Goal: Information Seeking & Learning: Learn about a topic

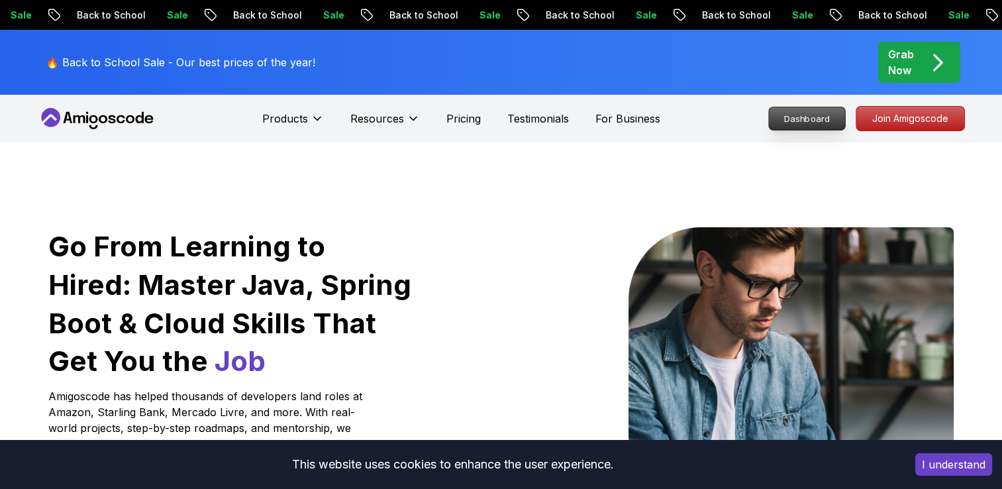
click at [803, 119] on p "Dashboard" at bounding box center [807, 118] width 76 height 23
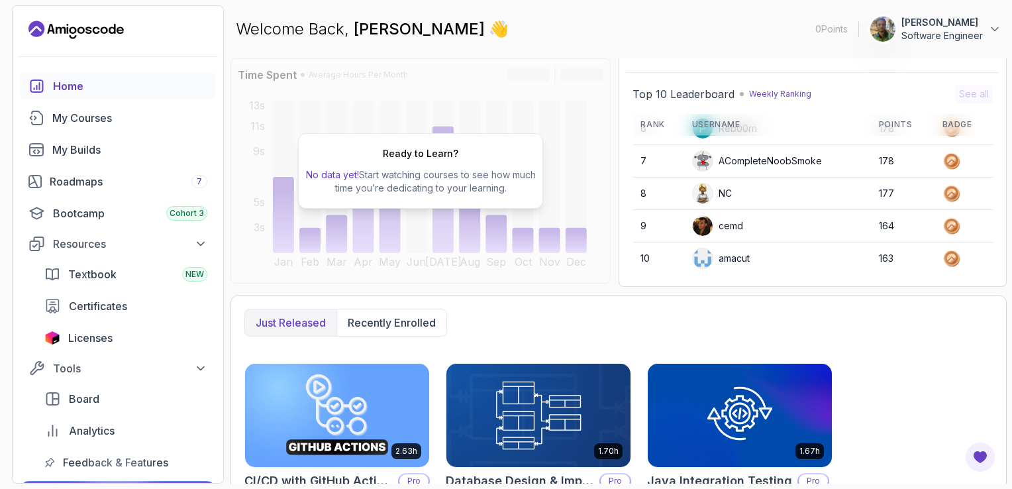
scroll to position [109, 0]
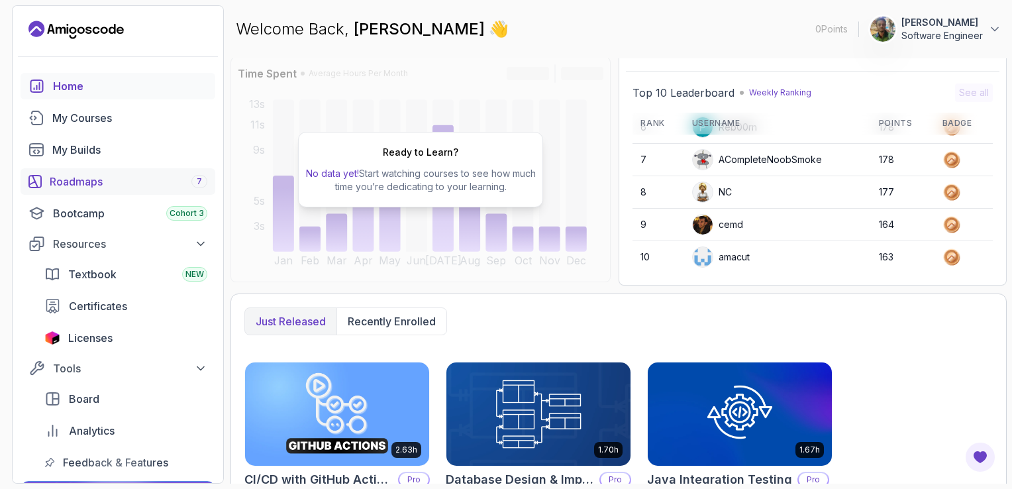
click at [113, 184] on div "Roadmaps 7" at bounding box center [129, 182] width 158 height 16
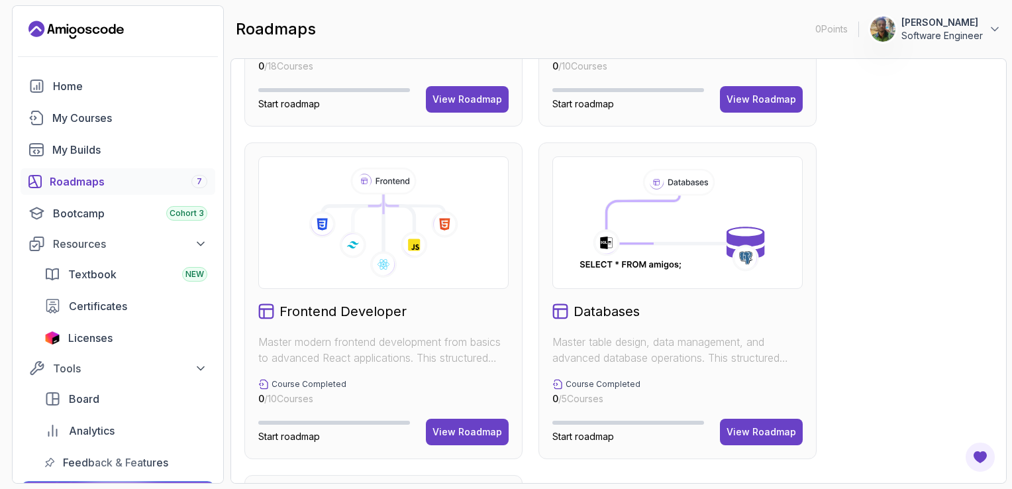
scroll to position [667, 0]
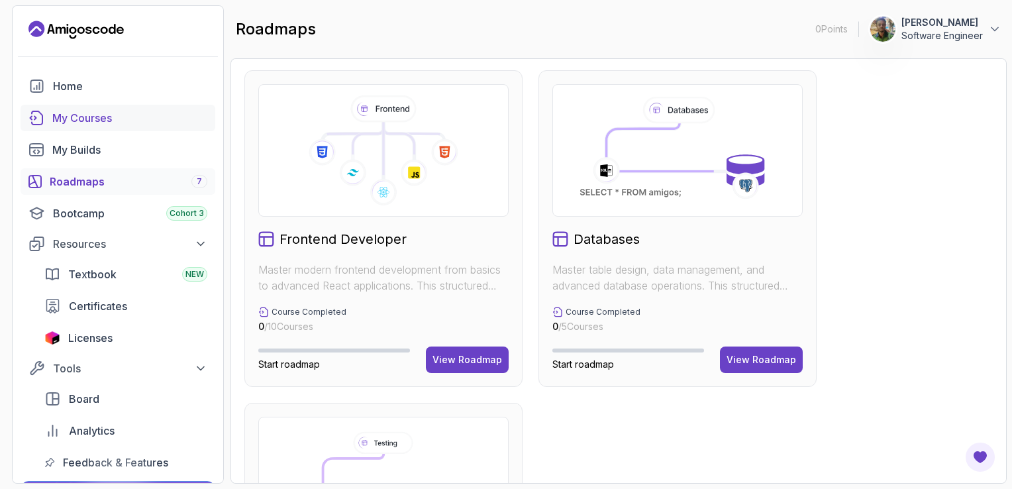
click at [78, 125] on div "My Courses" at bounding box center [129, 118] width 155 height 16
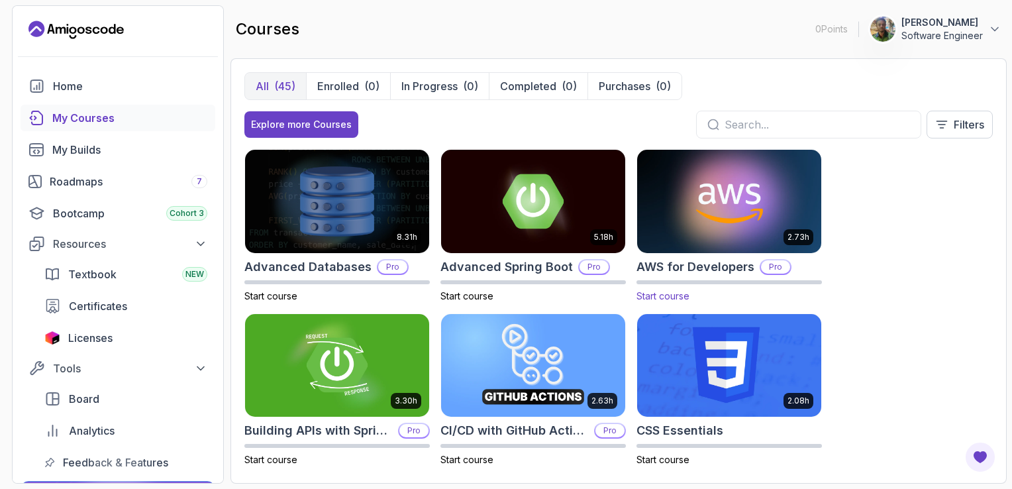
click at [718, 217] on img at bounding box center [729, 201] width 193 height 108
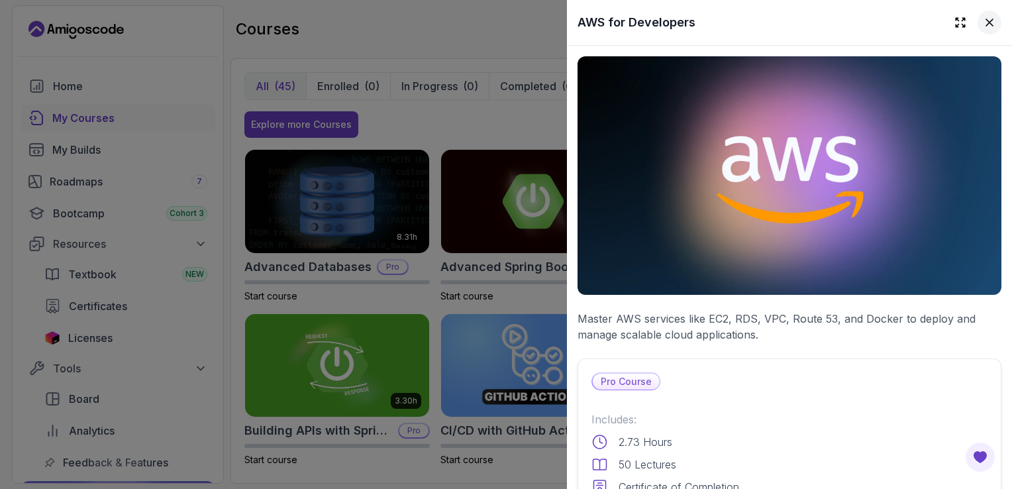
click at [983, 23] on icon at bounding box center [989, 22] width 13 height 13
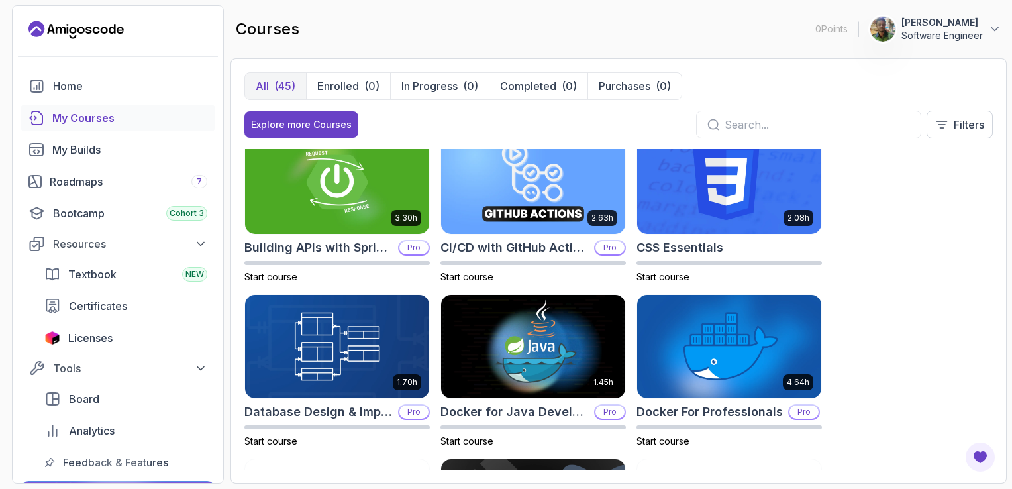
scroll to position [160, 0]
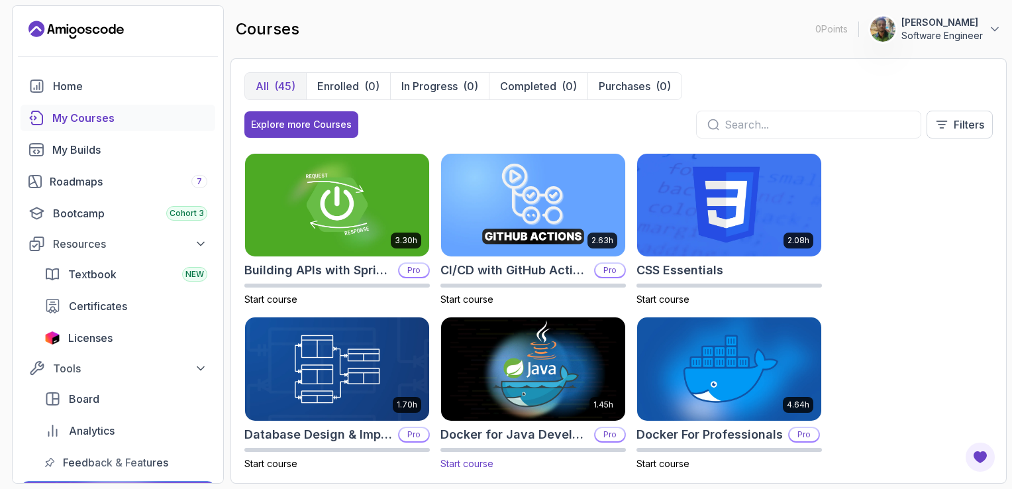
click at [506, 385] on img at bounding box center [533, 369] width 193 height 108
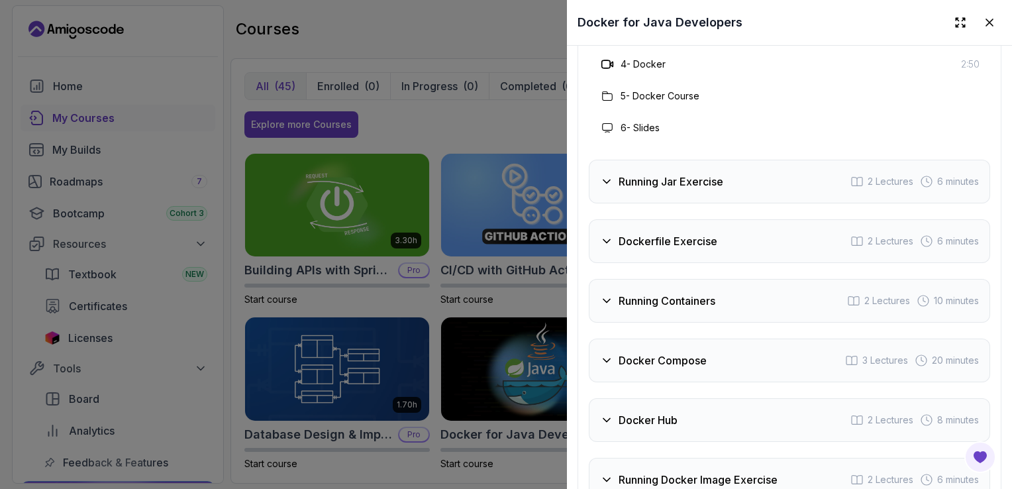
scroll to position [2354, 0]
click at [607, 175] on icon at bounding box center [606, 181] width 13 height 13
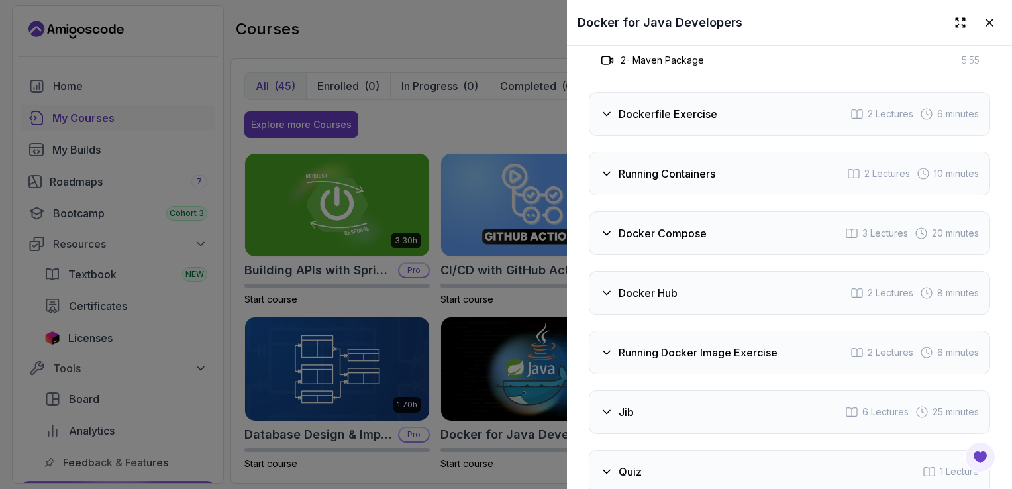
click at [596, 101] on div "Dockerfile Exercise 2 Lectures 6 minutes" at bounding box center [790, 114] width 402 height 44
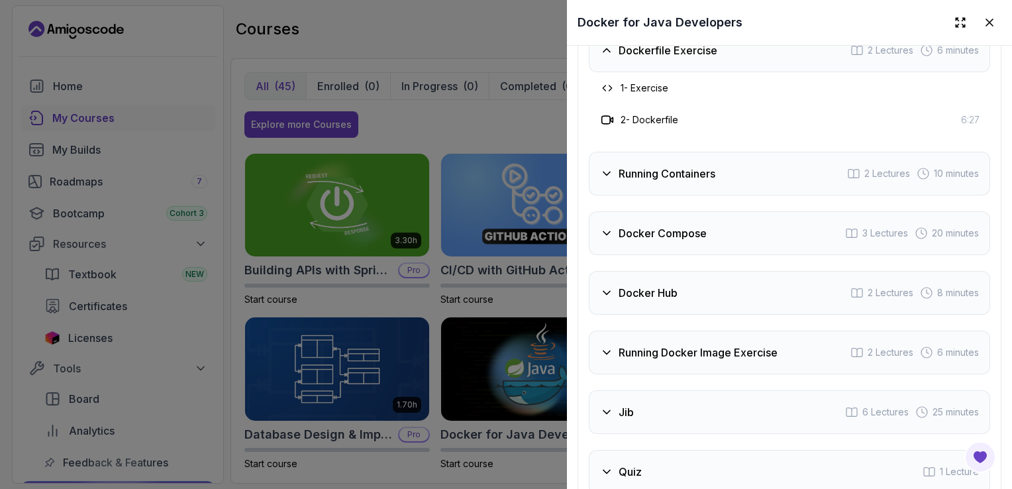
click at [604, 229] on icon at bounding box center [606, 233] width 13 height 13
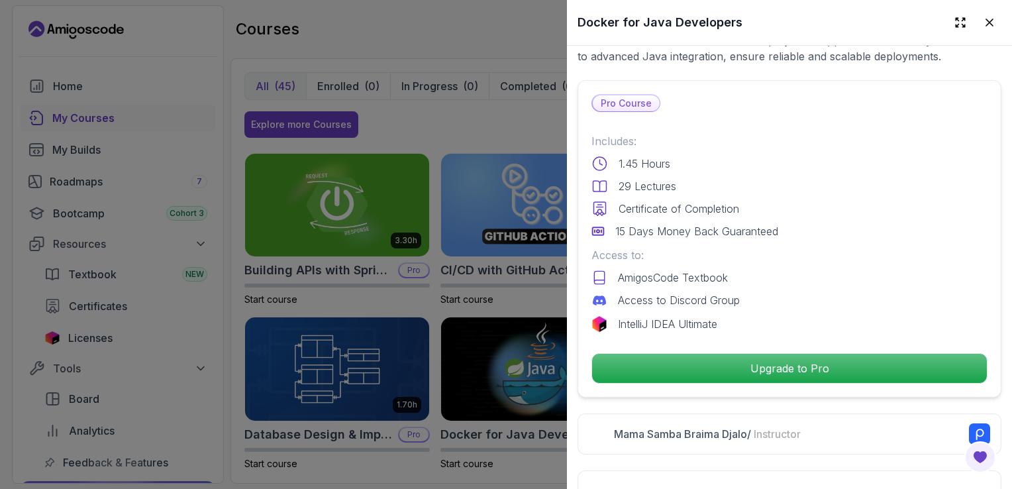
scroll to position [280, 0]
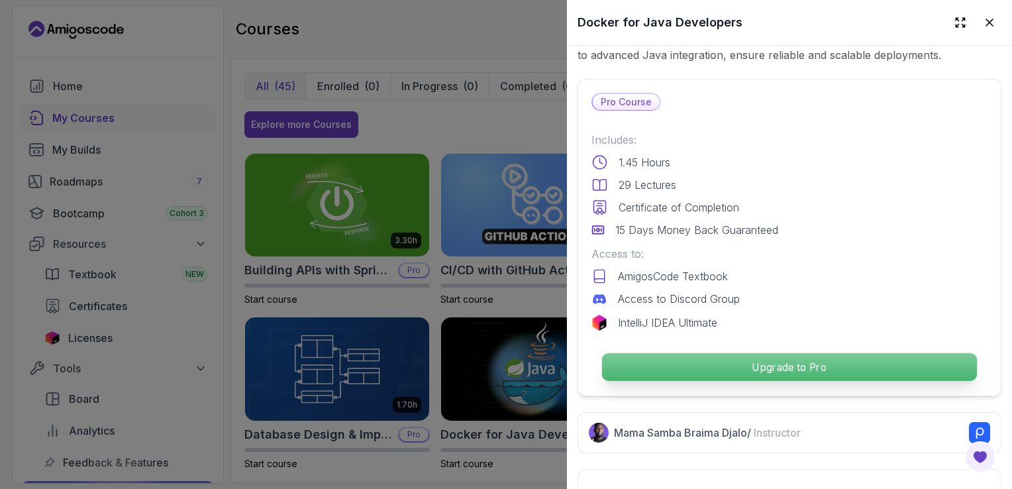
click at [765, 365] on p "Upgrade to Pro" at bounding box center [789, 367] width 375 height 28
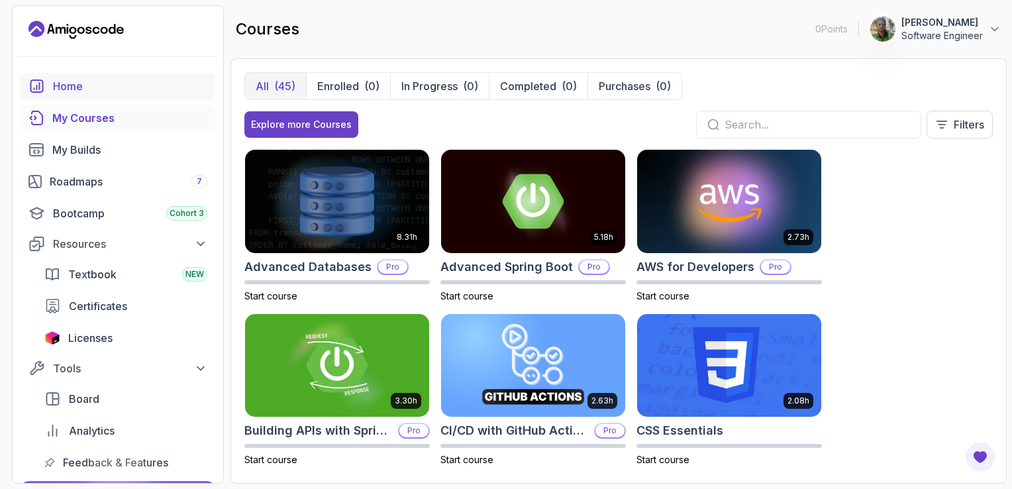
click at [57, 77] on link "Home" at bounding box center [118, 86] width 195 height 27
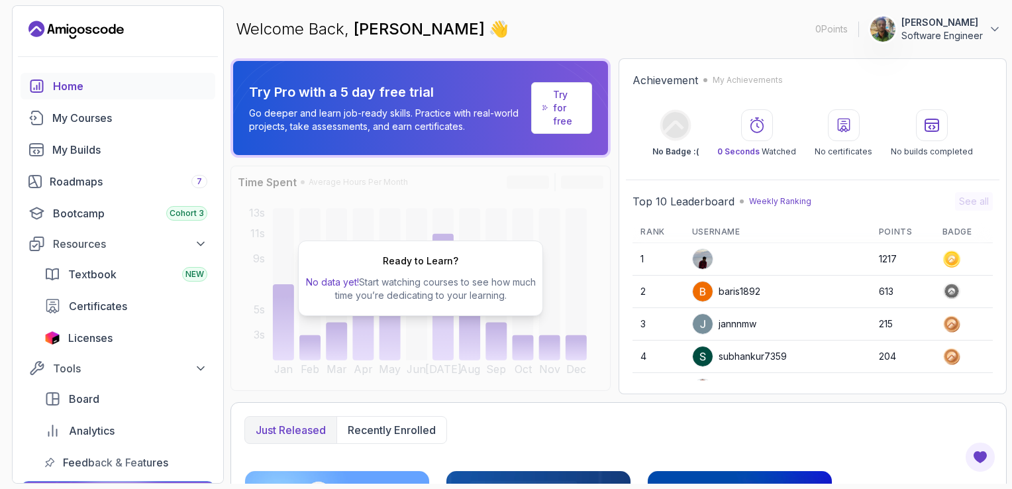
click at [63, 25] on icon "Landing page" at bounding box center [75, 29] width 95 height 21
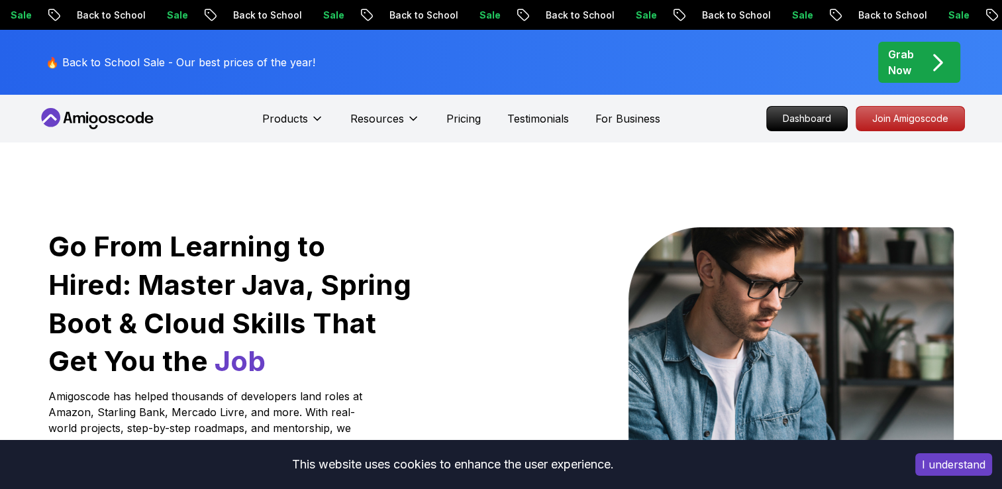
click at [92, 118] on icon at bounding box center [97, 118] width 119 height 21
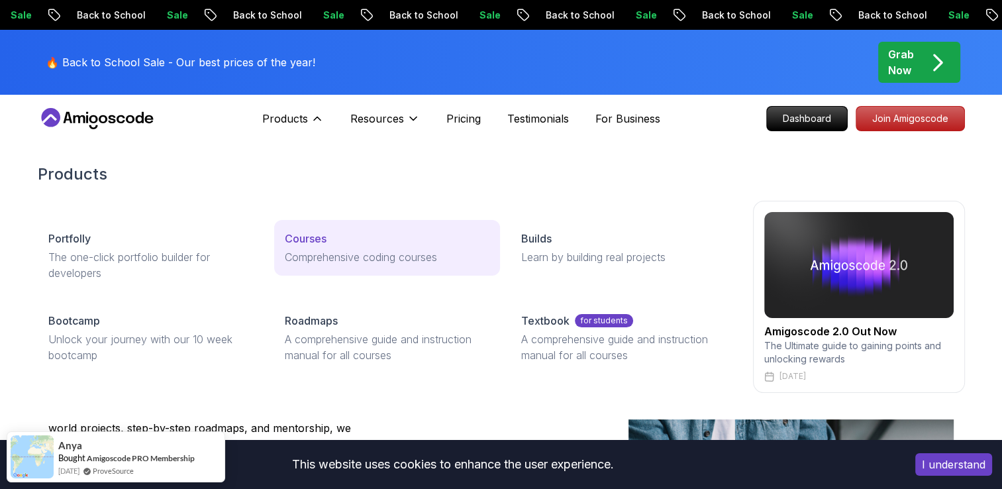
click at [318, 250] on p "Comprehensive coding courses" at bounding box center [387, 257] width 205 height 16
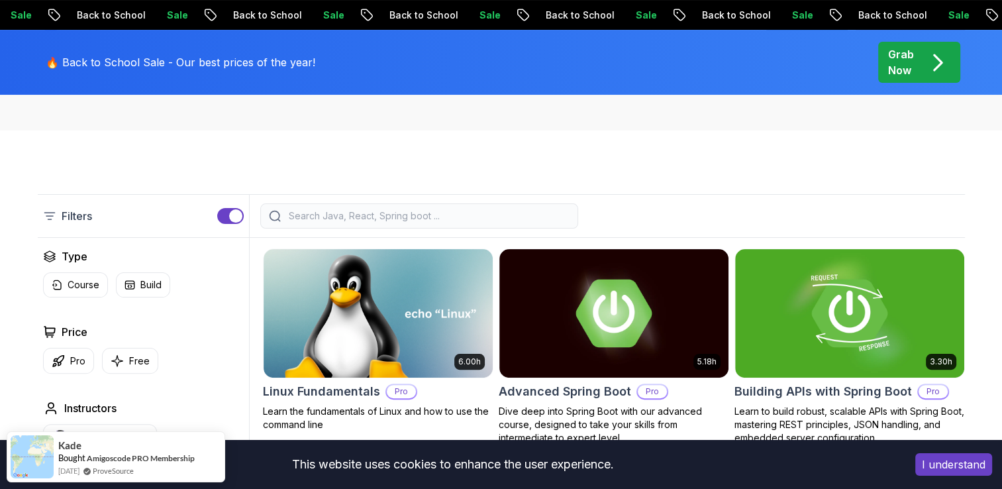
scroll to position [293, 0]
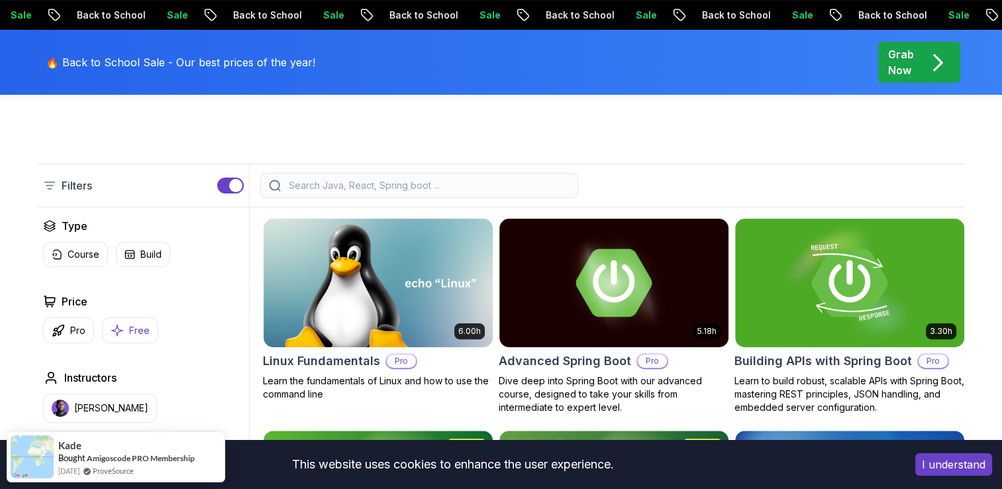
click at [144, 329] on p "Free" at bounding box center [139, 330] width 21 height 13
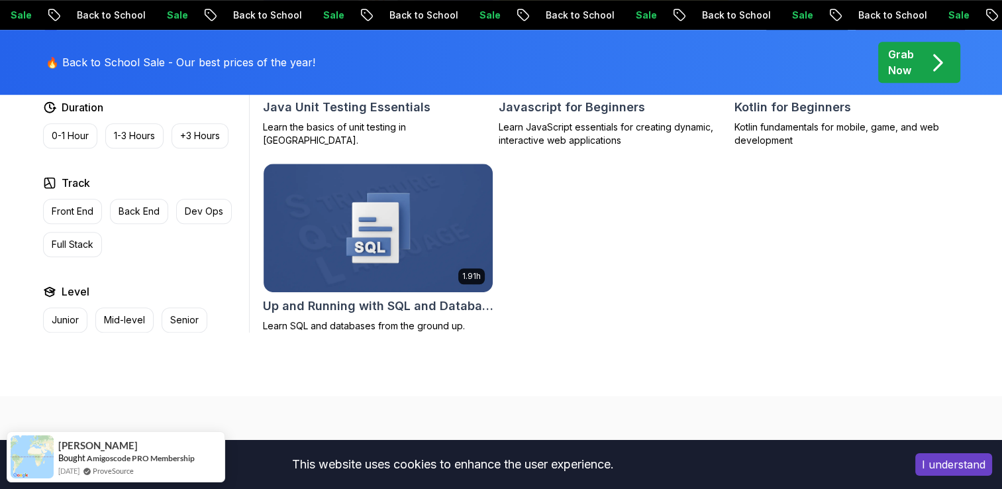
scroll to position [953, 0]
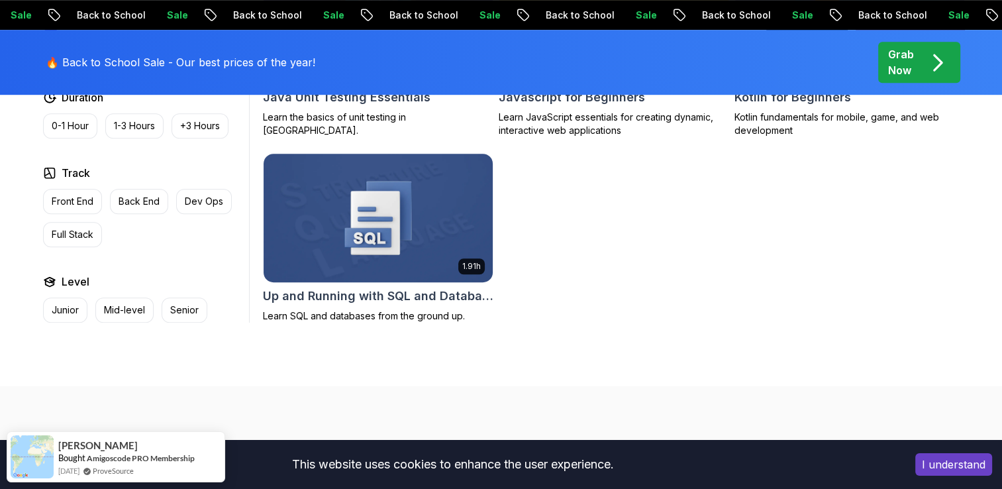
click at [397, 237] on img at bounding box center [378, 217] width 241 height 135
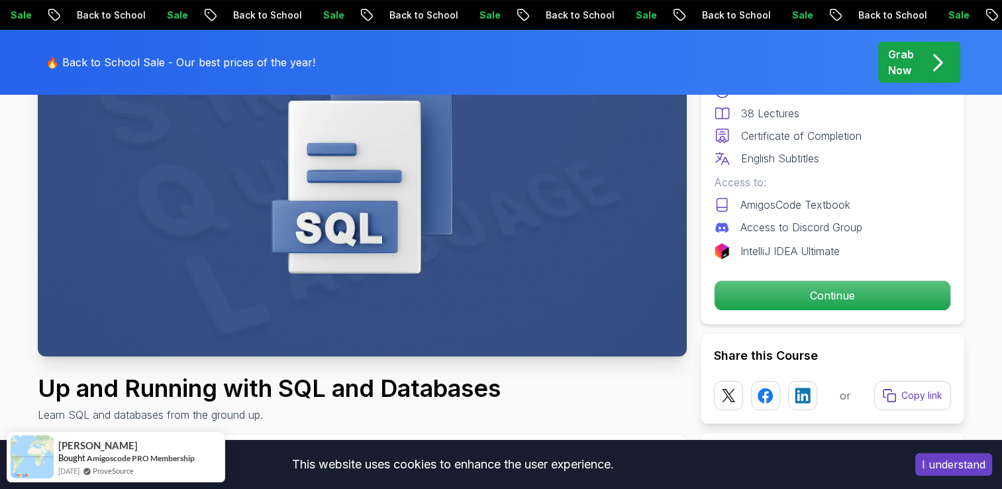
scroll to position [184, 0]
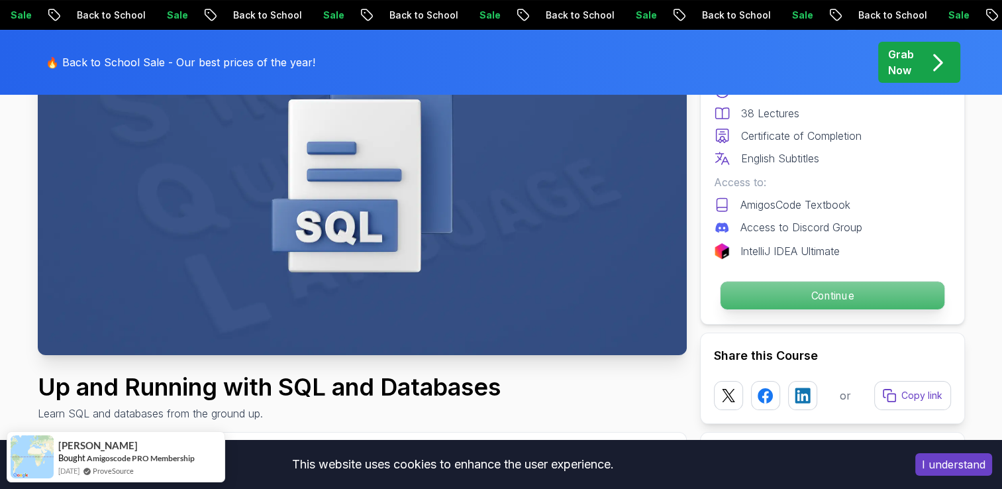
click at [798, 287] on p "Continue" at bounding box center [832, 296] width 224 height 28
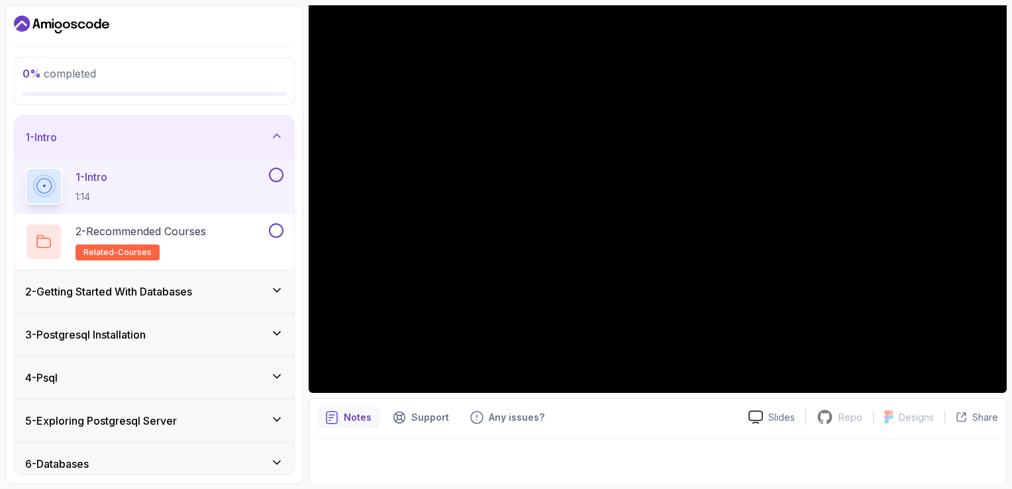
scroll to position [60, 0]
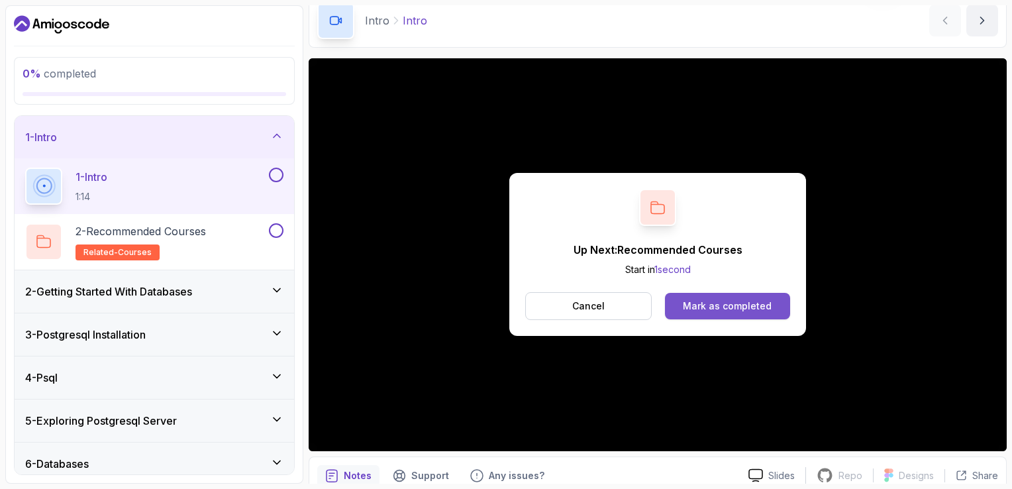
click at [731, 307] on div "Mark as completed" at bounding box center [727, 305] width 89 height 13
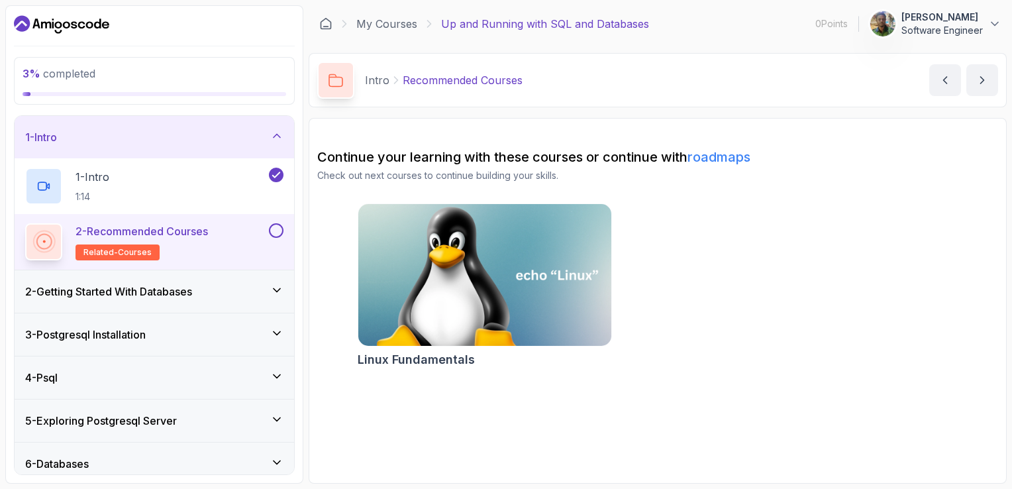
click at [393, 272] on img at bounding box center [485, 275] width 266 height 149
click at [183, 232] on p "2 - Recommended Courses" at bounding box center [142, 231] width 133 height 16
click at [268, 229] on div at bounding box center [274, 230] width 17 height 15
click at [158, 295] on h3 "2 - Getting Started With Databases" at bounding box center [108, 292] width 167 height 16
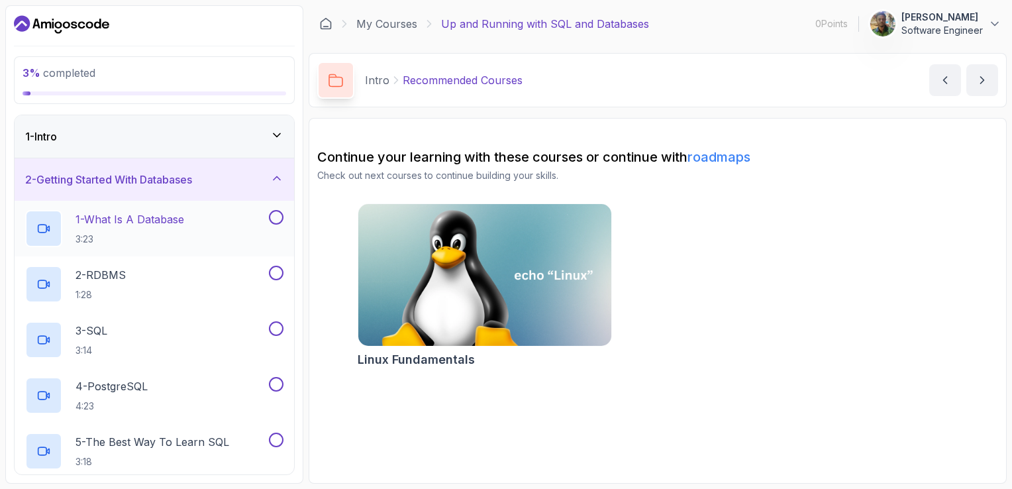
click at [252, 219] on div "1 - What Is A Database 3:23" at bounding box center [145, 228] width 241 height 37
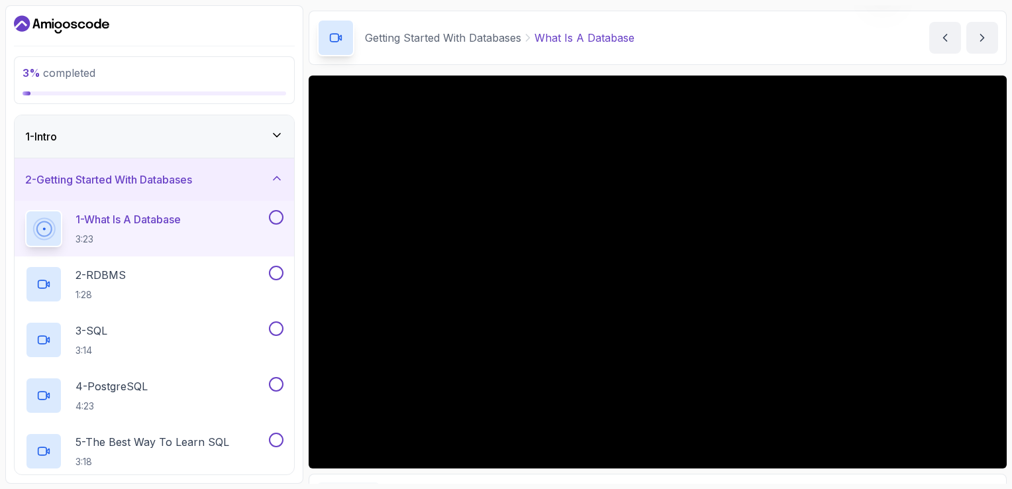
scroll to position [39, 0]
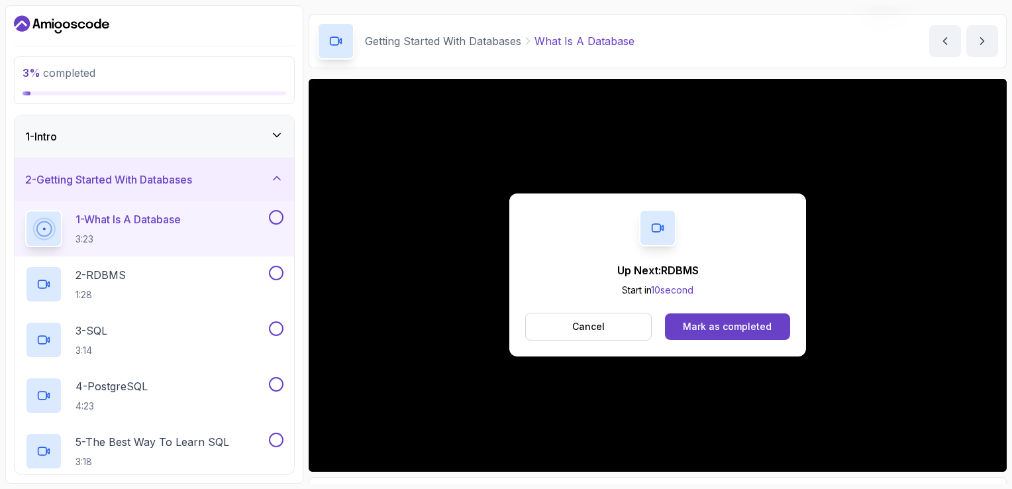
click at [517, 313] on div "Up Next: RDBMS Start in 10 second Cancel Mark as completed" at bounding box center [658, 274] width 297 height 163
click at [549, 328] on button "Cancel" at bounding box center [588, 327] width 127 height 28
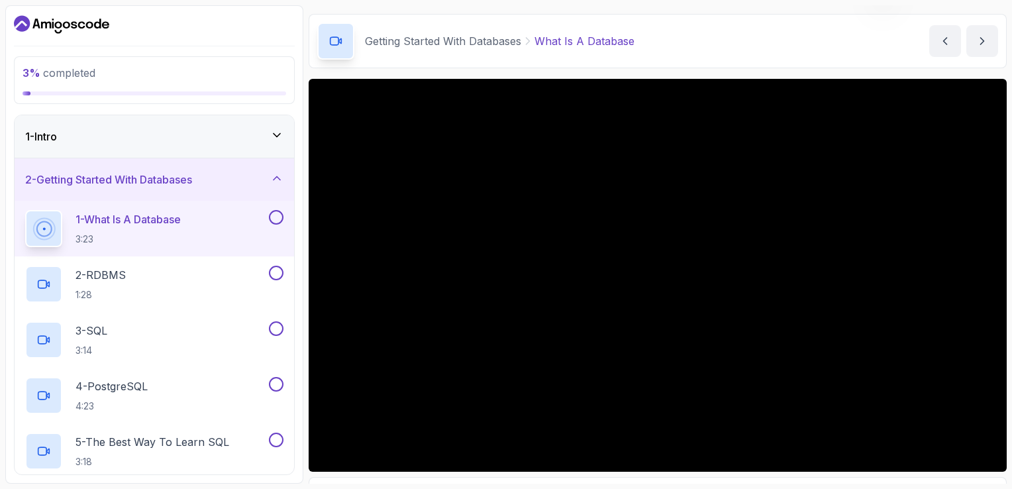
click at [142, 229] on h2 "1 - What Is A Database 3:23" at bounding box center [128, 228] width 105 height 34
click at [138, 279] on div "2 - RDBMS 1:28" at bounding box center [145, 284] width 241 height 37
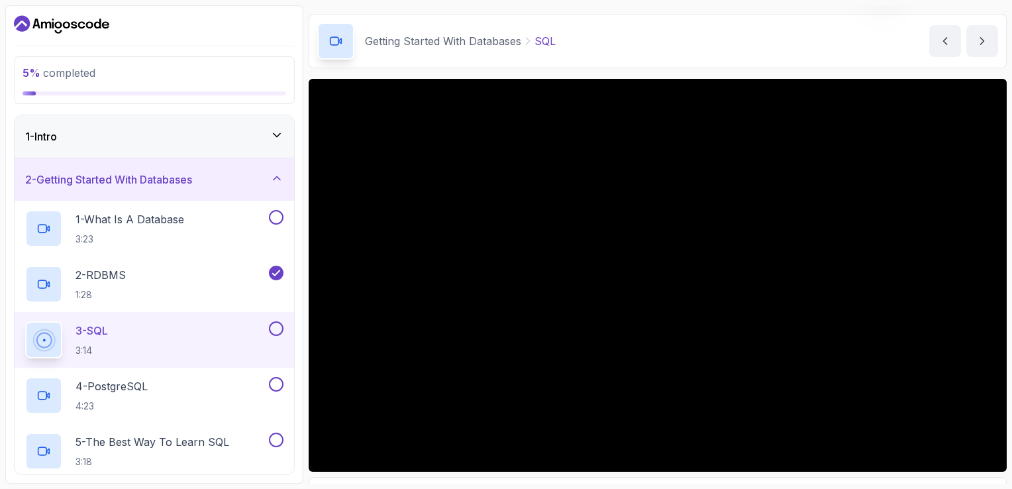
scroll to position [315, 0]
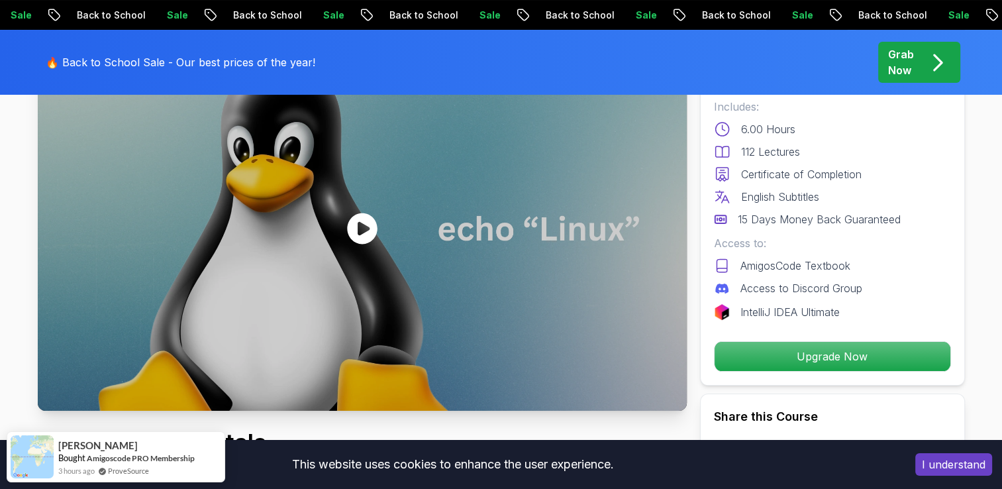
scroll to position [132, 0]
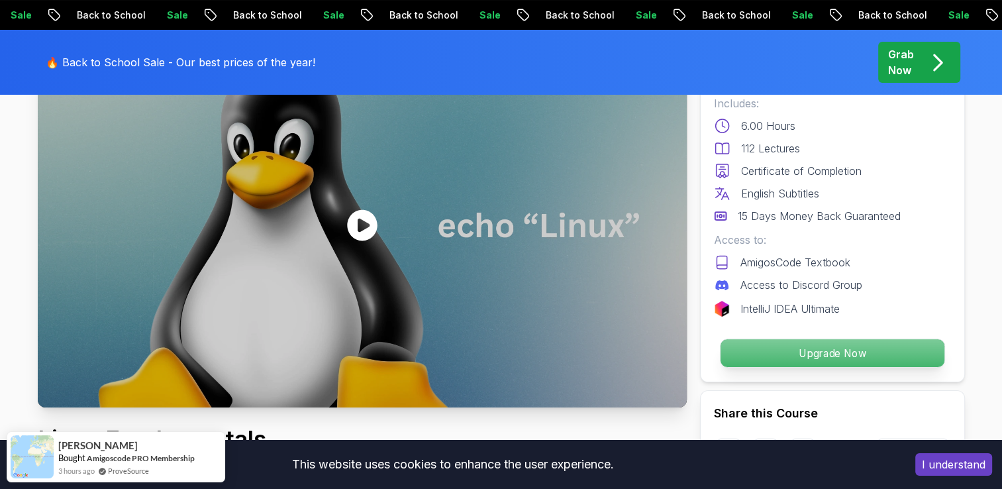
click at [843, 354] on p "Upgrade Now" at bounding box center [832, 353] width 224 height 28
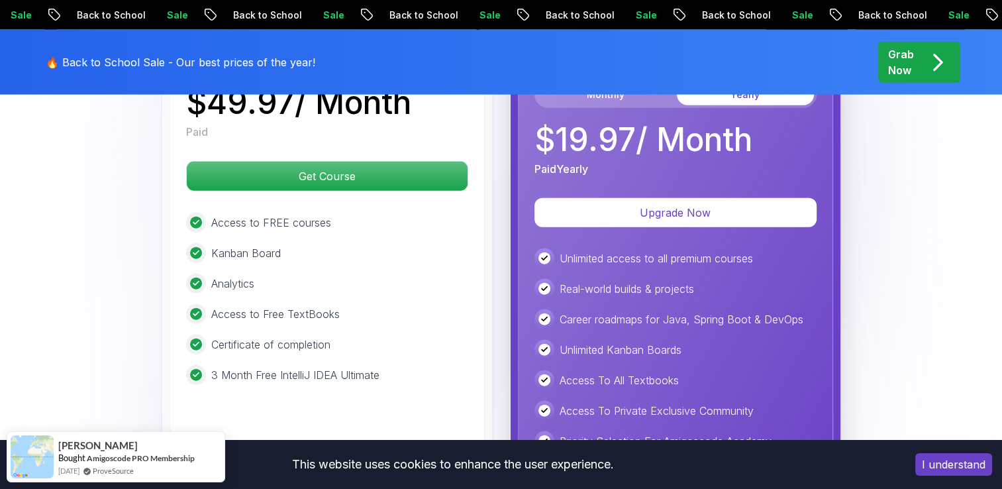
scroll to position [3151, 0]
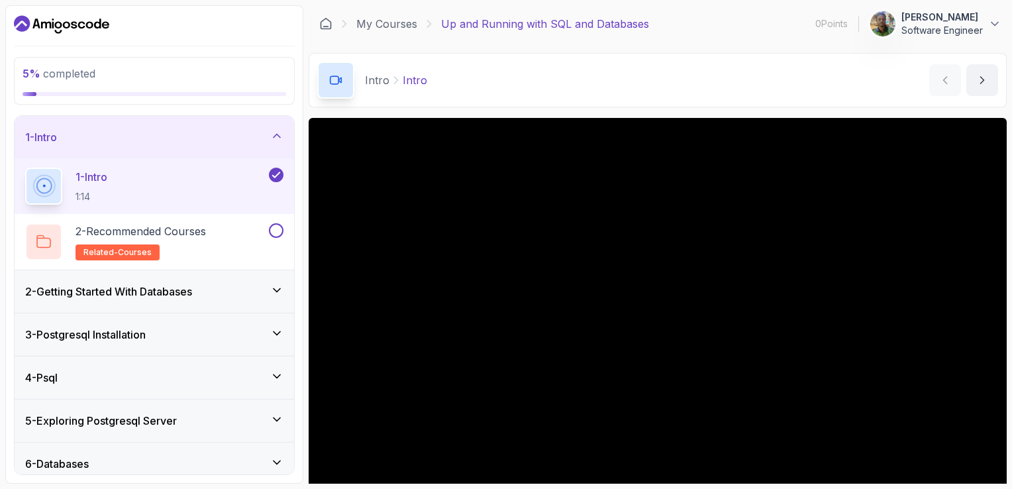
click at [192, 286] on h3 "2 - Getting Started With Databases" at bounding box center [108, 292] width 167 height 16
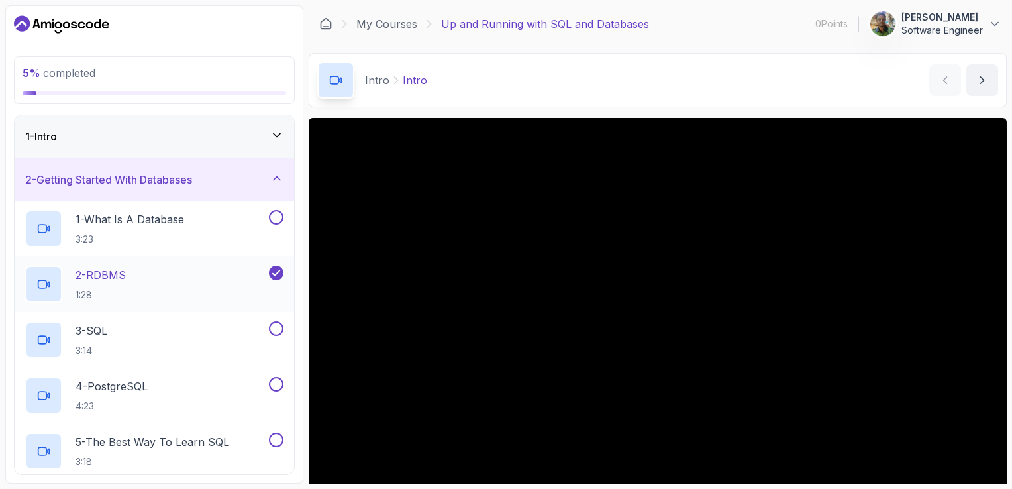
click at [204, 282] on div "2 - RDBMS 1:28" at bounding box center [145, 284] width 241 height 37
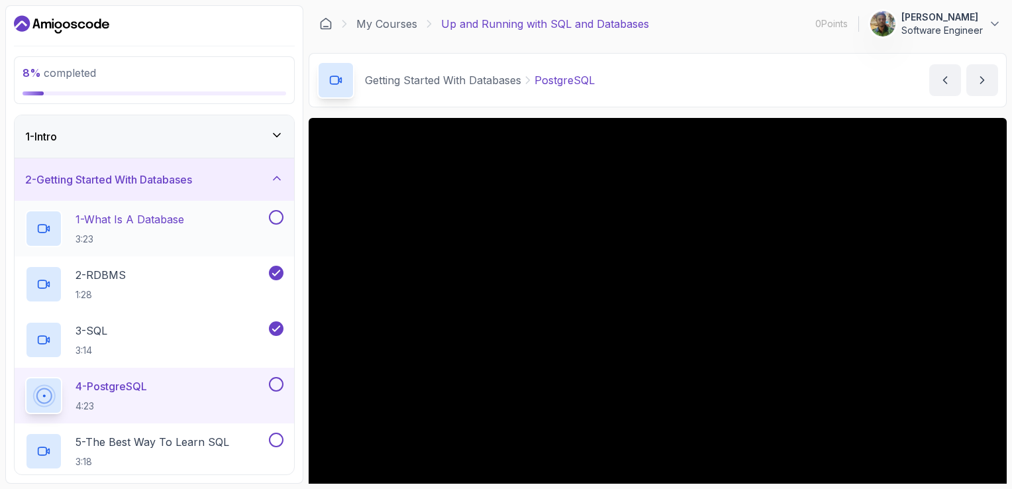
click at [278, 215] on button at bounding box center [276, 217] width 15 height 15
